Goal: Task Accomplishment & Management: Manage account settings

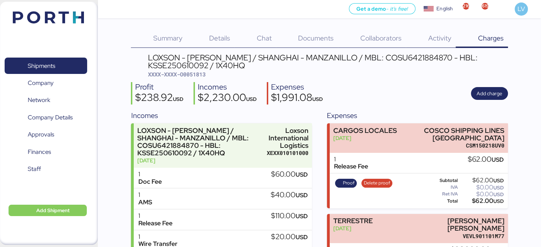
click at [54, 5] on div "Shipments 0 Company 0 Network 0 Company Details 0 Approvals 0 Finances 0 Staff …" at bounding box center [49, 123] width 98 height 243
click at [56, 12] on img at bounding box center [48, 17] width 71 height 12
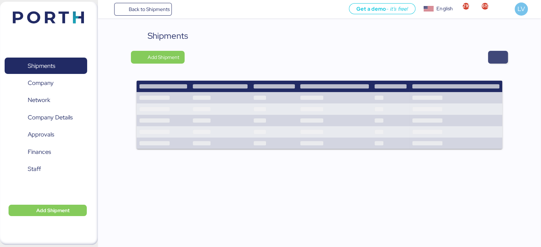
click at [493, 61] on span "button" at bounding box center [498, 57] width 20 height 13
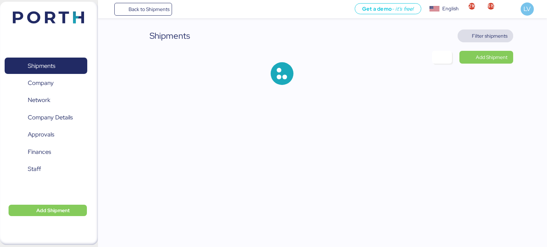
click at [492, 30] on span "Filter shipments" at bounding box center [485, 36] width 56 height 13
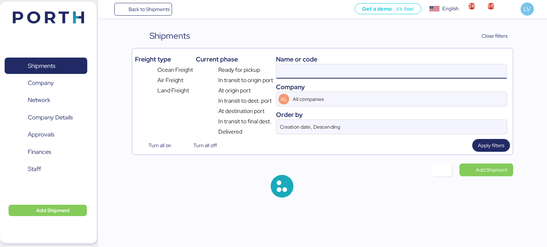
click at [418, 64] on input at bounding box center [391, 71] width 230 height 14
paste input "O0052123"
type input "O0052123"
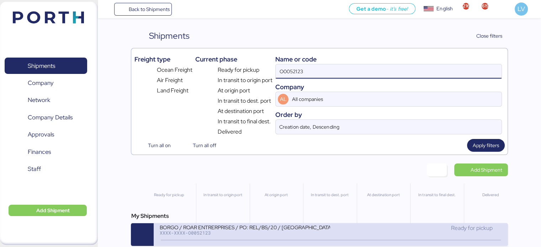
click at [227, 229] on div "BORGO / ROAR ENTRERPRISES / PO: REL/BS/20 / [GEOGRAPHIC_DATA] - [GEOGRAPHIC_DAT…" at bounding box center [244, 227] width 171 height 6
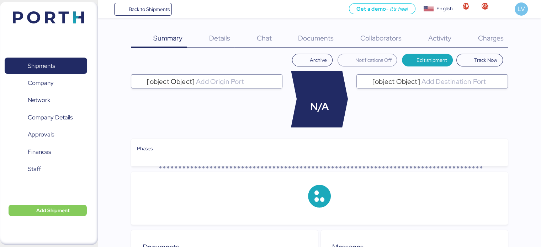
click at [320, 40] on span "Documents" at bounding box center [316, 37] width 36 height 9
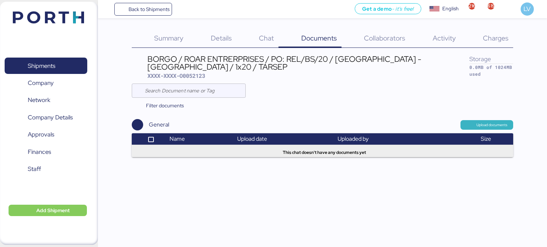
click at [494, 124] on span "Upload documents" at bounding box center [491, 125] width 31 height 6
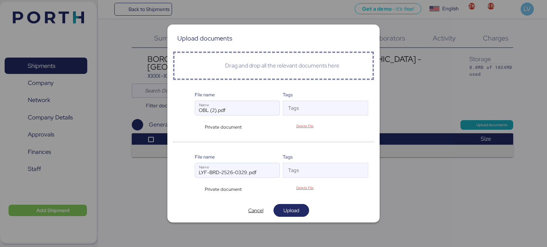
click at [218, 128] on span "Private document" at bounding box center [223, 127] width 37 height 7
click at [197, 125] on div "Private document" at bounding box center [222, 127] width 55 height 7
click at [306, 125] on span "Delete File" at bounding box center [304, 126] width 17 height 6
type input "LYF-BRD-2526-0329.pdf"
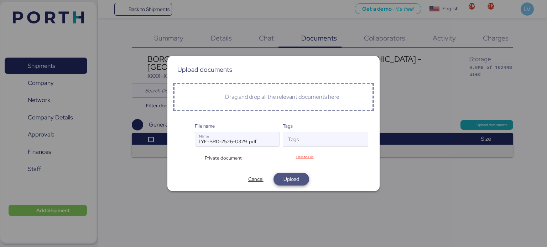
click at [288, 178] on span "Upload" at bounding box center [291, 179] width 16 height 9
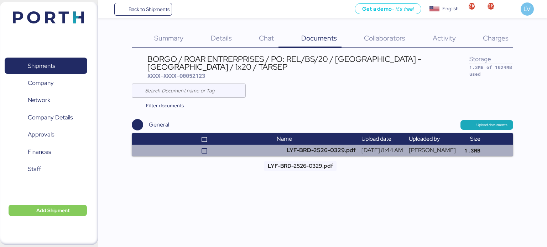
click at [280, 147] on td "LYF-BRD-2526-0329.pdf" at bounding box center [316, 150] width 85 height 11
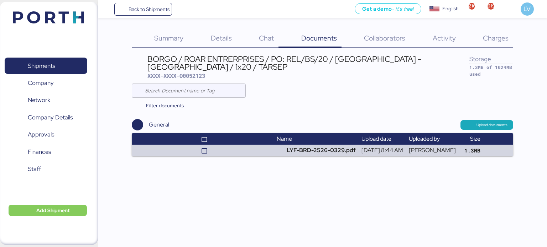
click at [211, 32] on div "Details 0" at bounding box center [212, 39] width 48 height 19
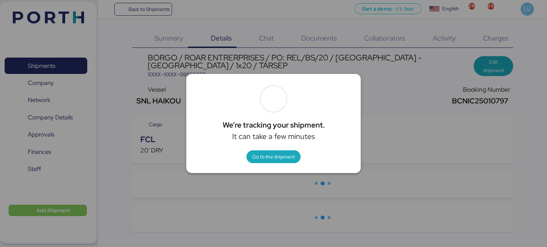
click at [496, 65] on div at bounding box center [273, 123] width 547 height 247
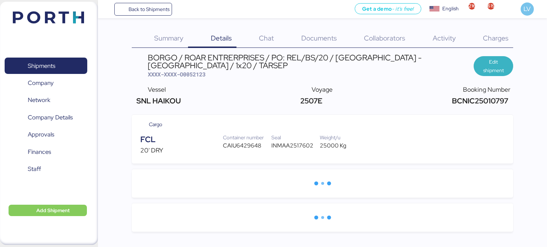
click at [492, 66] on span "Edit shipment" at bounding box center [493, 66] width 28 height 17
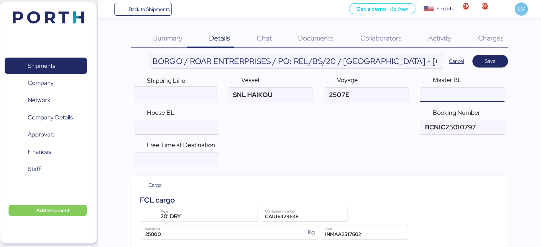
click at [437, 90] on input "ocean" at bounding box center [462, 95] width 84 height 14
click at [209, 125] on input "ocean" at bounding box center [176, 127] width 84 height 14
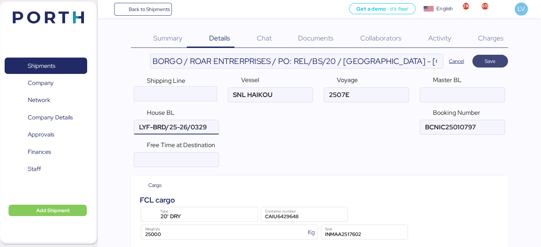
type input "LYF-BRD/25-26/0329"
click at [495, 61] on span "Save" at bounding box center [490, 61] width 11 height 9
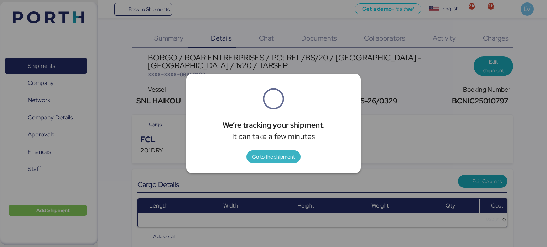
click at [277, 153] on span "Go to the shipment" at bounding box center [273, 157] width 43 height 9
